Goal: Navigation & Orientation: Find specific page/section

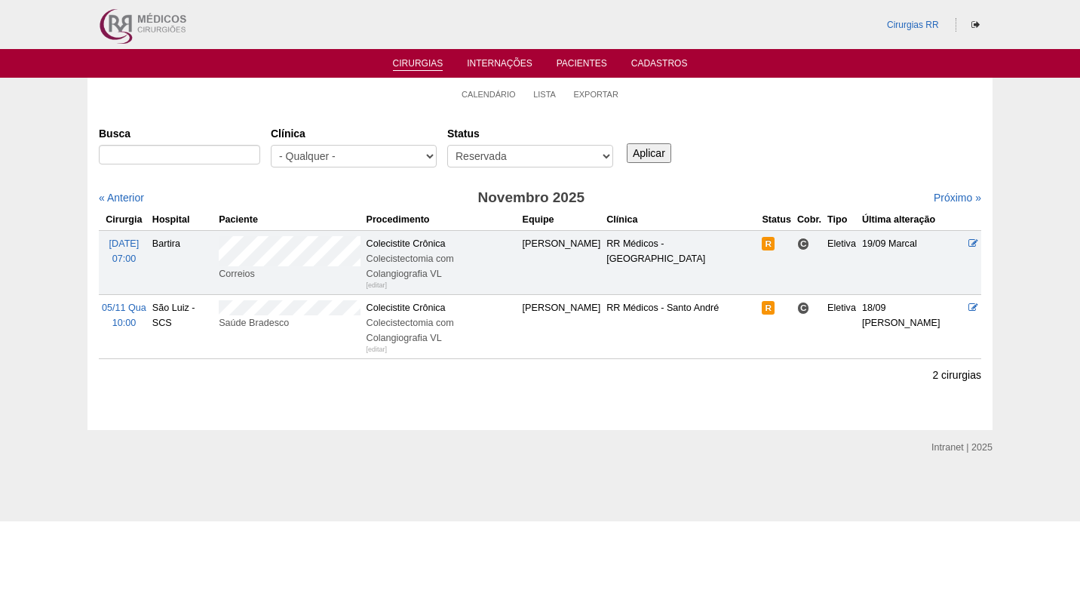
click at [754, 138] on div "Busca Clínica - Qualquer - 6R Alphaville Assunção Bartira Brasil Christovão da …" at bounding box center [540, 148] width 882 height 54
click at [472, 92] on link "Calendário" at bounding box center [488, 94] width 54 height 11
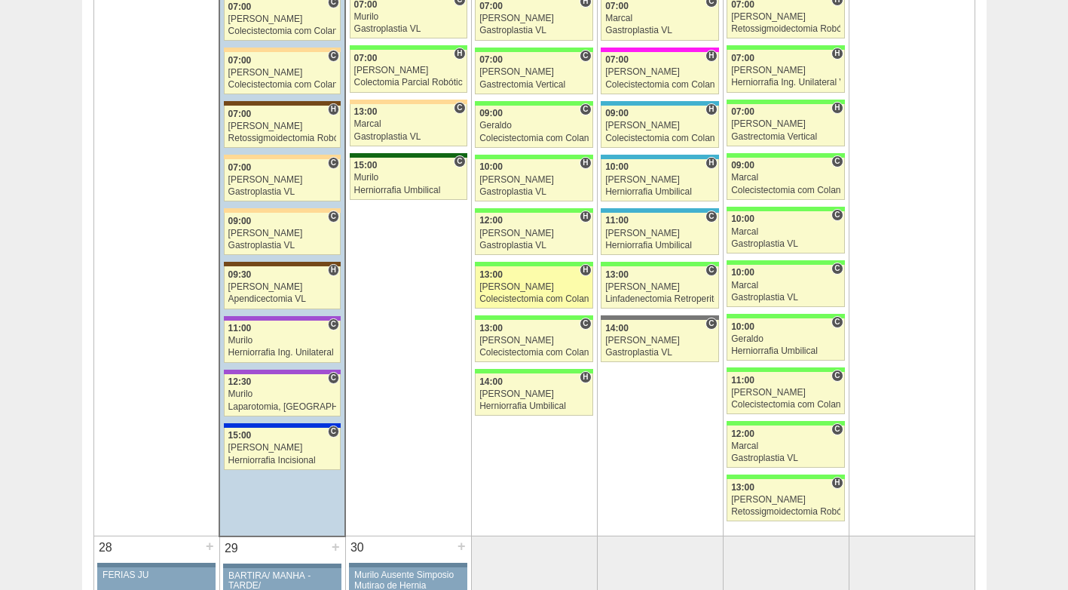
scroll to position [2413, 0]
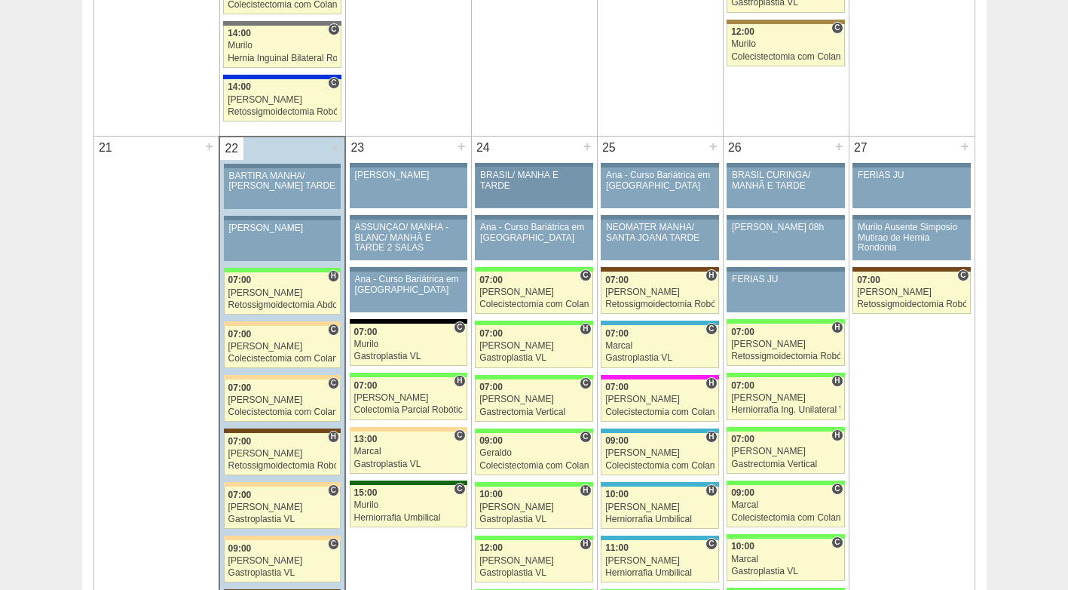
scroll to position [1960, 0]
